Goal: Task Accomplishment & Management: Complete application form

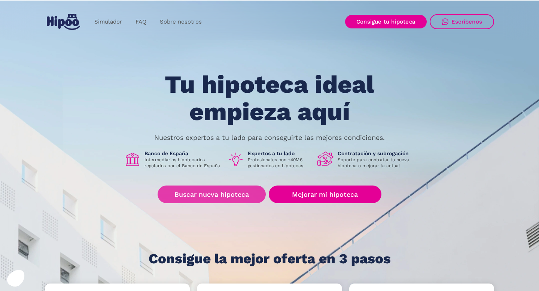
click at [209, 197] on link "Buscar nueva hipoteca" at bounding box center [212, 195] width 108 height 18
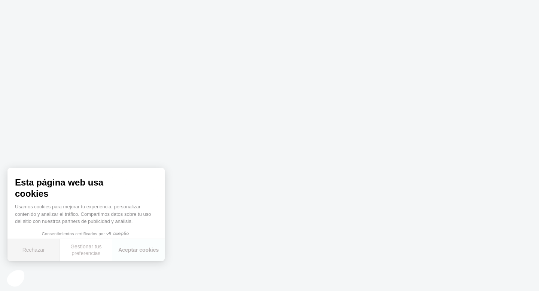
click at [27, 249] on button "Rechazar" at bounding box center [33, 250] width 52 height 22
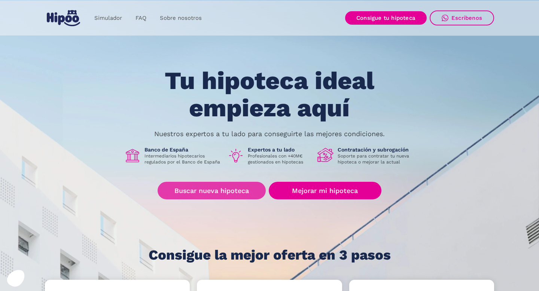
click at [215, 184] on link "Buscar nueva hipoteca" at bounding box center [212, 191] width 108 height 18
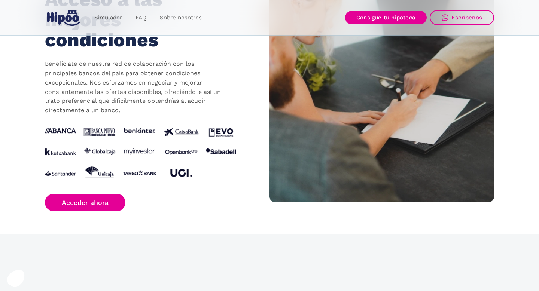
scroll to position [780, 0]
